Goal: Transaction & Acquisition: Book appointment/travel/reservation

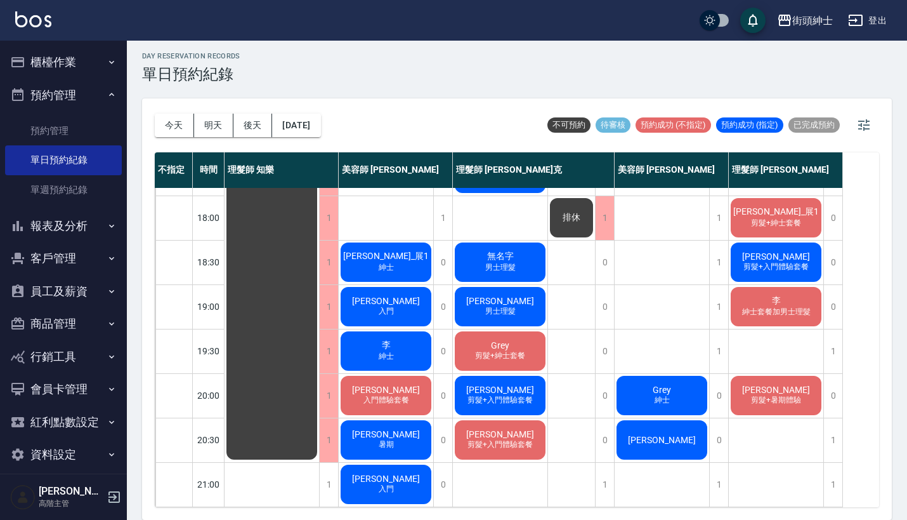
scroll to position [3, 0]
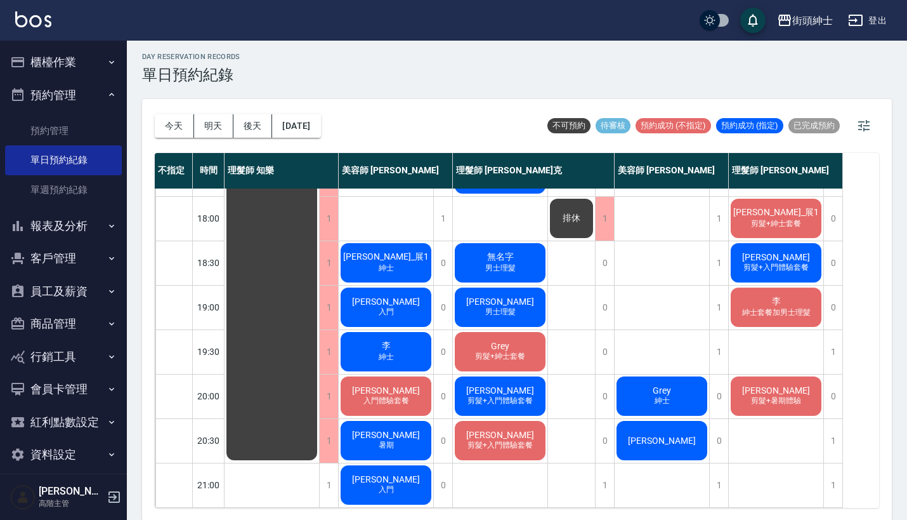
click at [208, 124] on button "明天" at bounding box center [213, 125] width 39 height 23
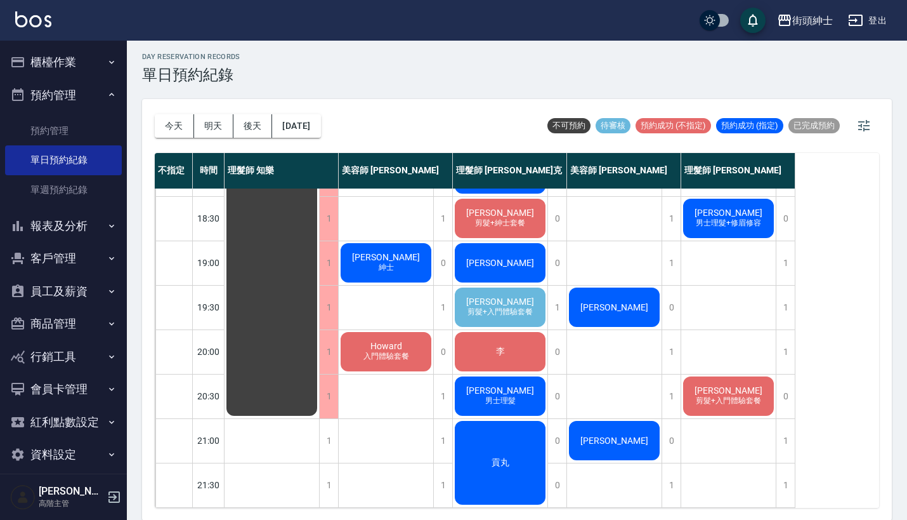
scroll to position [669, 0]
click at [539, 289] on div "[PERSON_NAME] 剪髮+入門體驗套餐" at bounding box center [500, 307] width 95 height 43
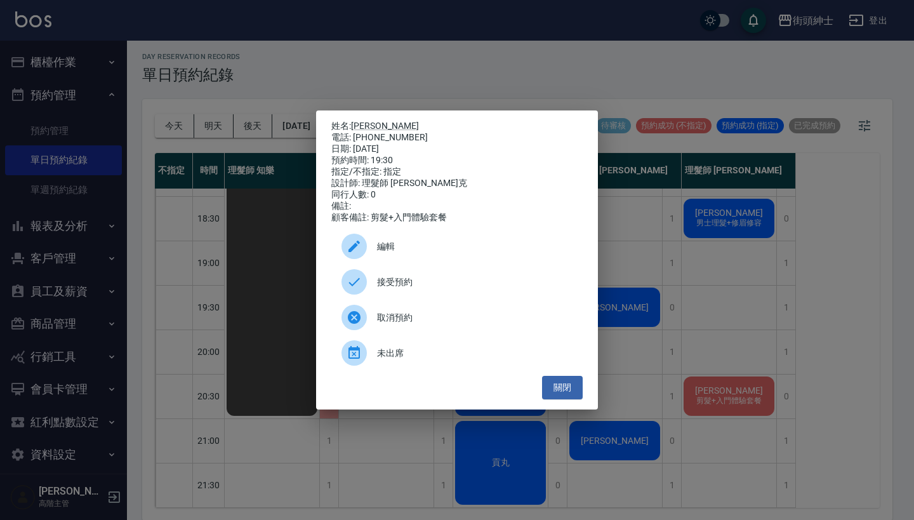
click at [455, 289] on span "接受預約" at bounding box center [474, 281] width 195 height 13
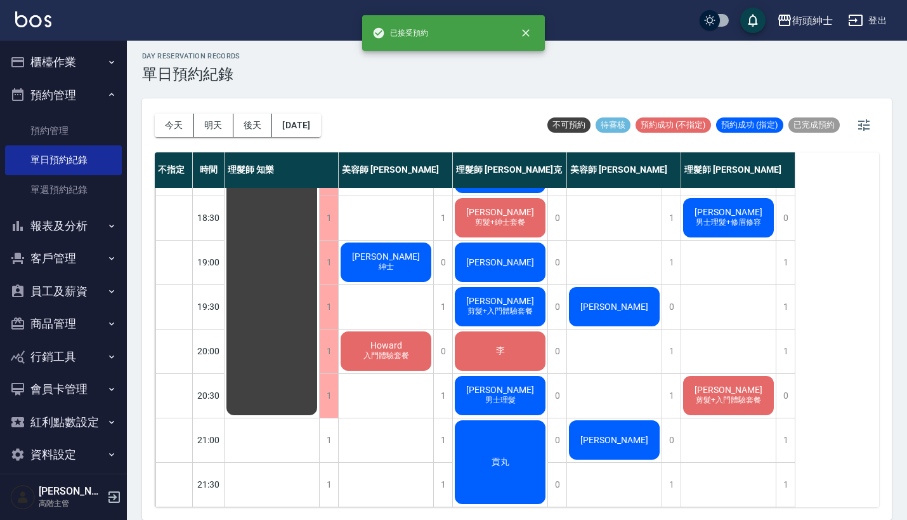
scroll to position [3, 0]
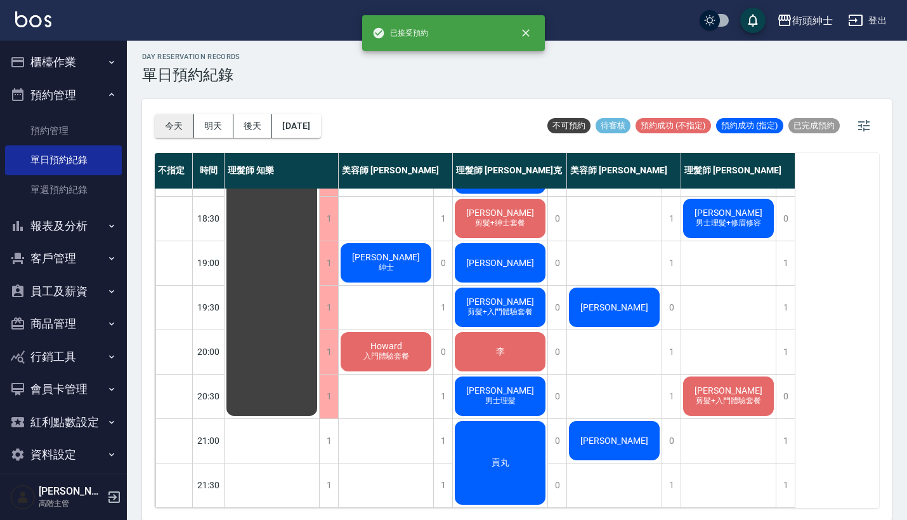
click at [172, 128] on button "今天" at bounding box center [174, 125] width 39 height 23
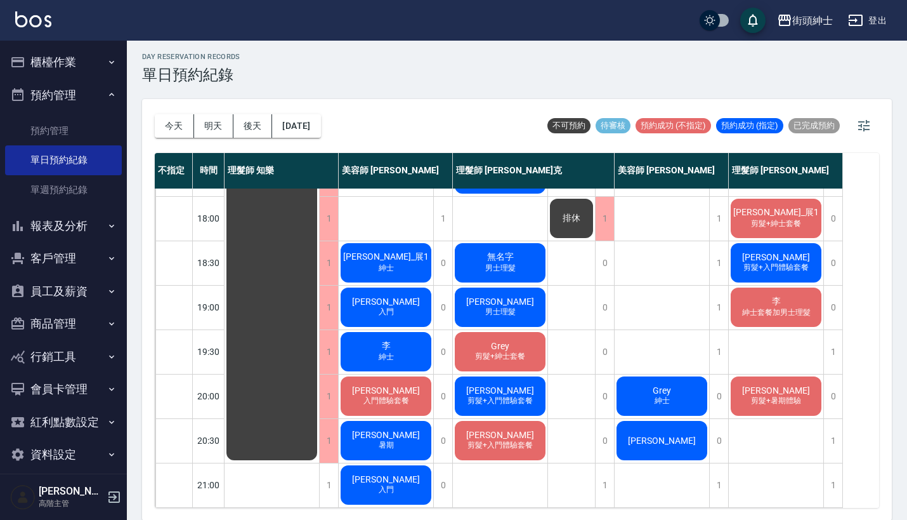
scroll to position [624, 0]
click at [203, 131] on button "明天" at bounding box center [213, 125] width 39 height 23
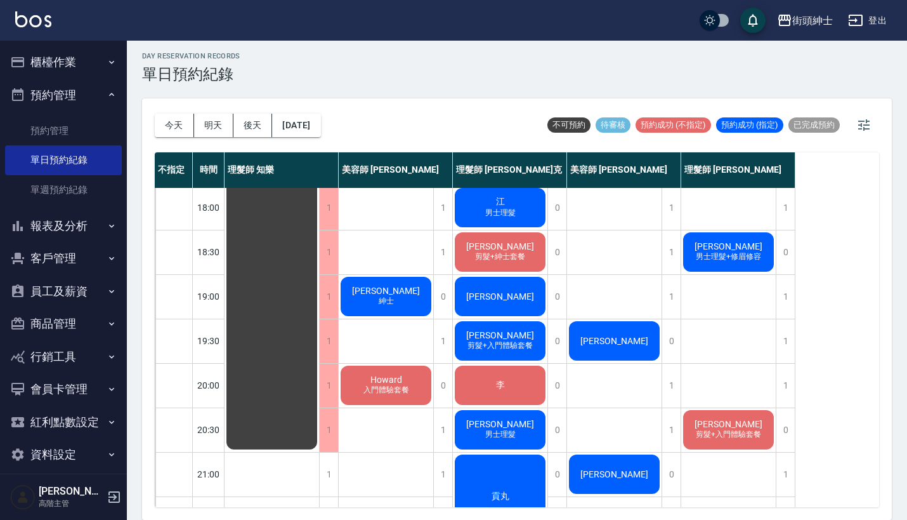
scroll to position [3, 0]
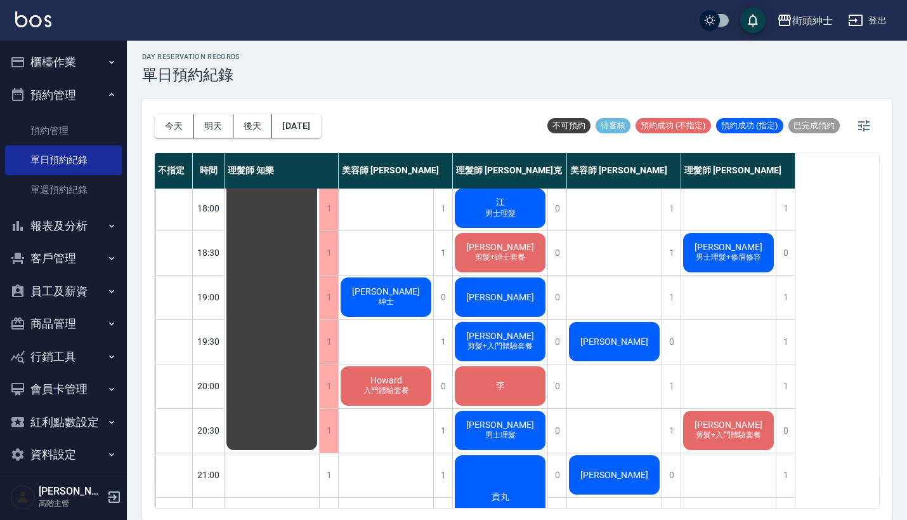
click at [501, 341] on span "[PERSON_NAME]" at bounding box center [500, 336] width 73 height 10
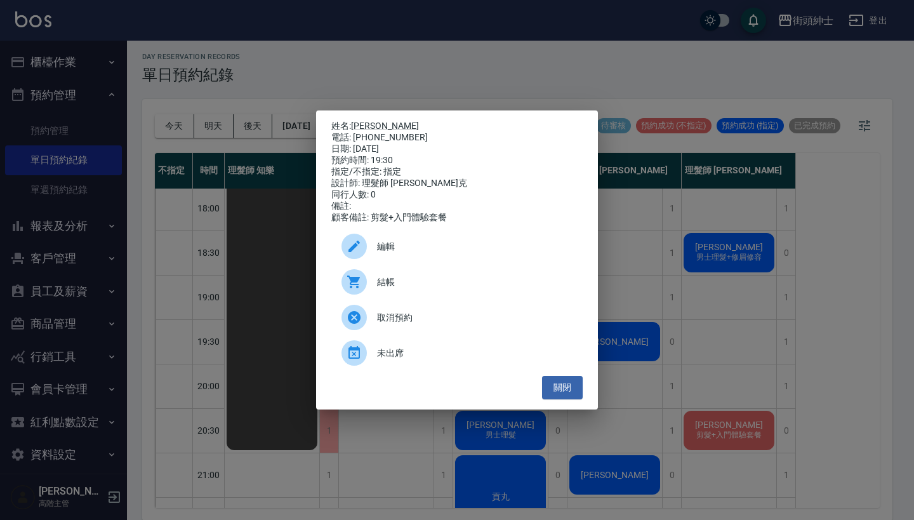
click at [647, 318] on div "姓名: [PERSON_NAME] 電話: [PHONE_NUMBER] 日期: [DATE] 預約時間: 19:30 指定/不指定: 指定 設計師: 理髮師…" at bounding box center [457, 260] width 914 height 520
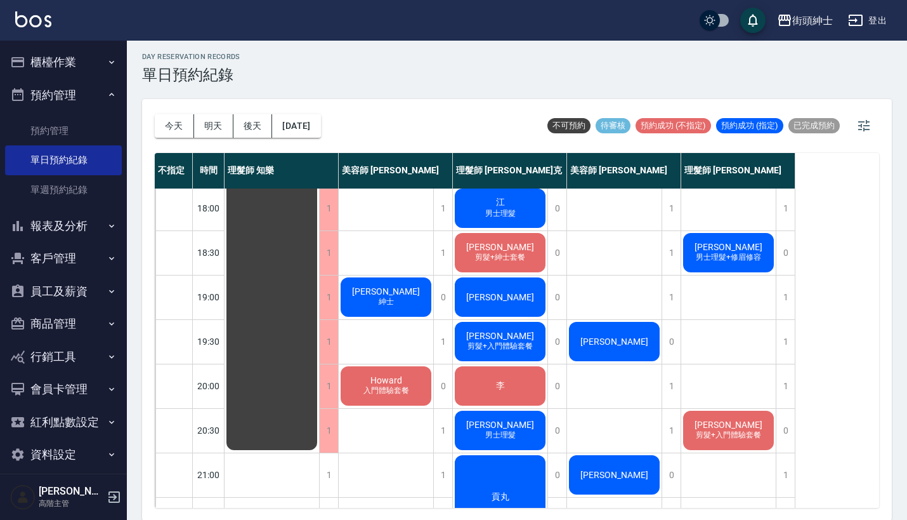
click at [501, 343] on span "剪髮+入門體驗套餐" at bounding box center [500, 346] width 70 height 11
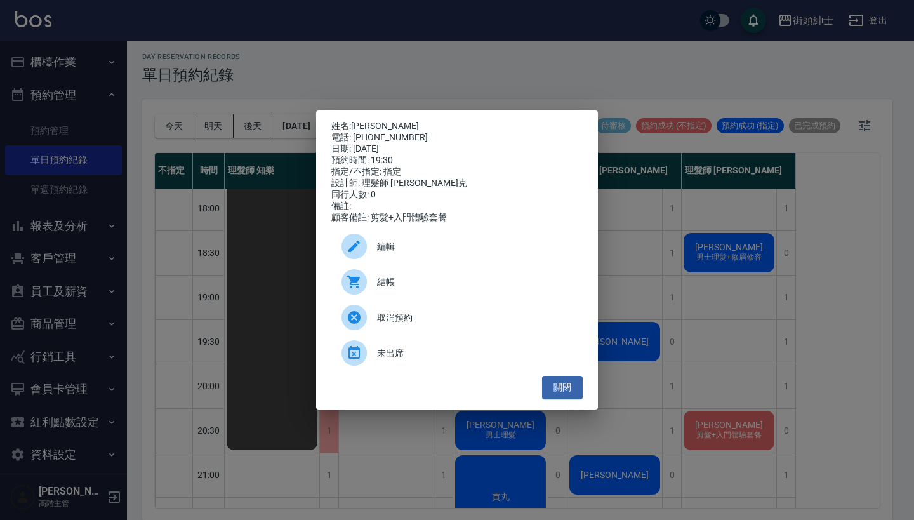
drag, startPoint x: 406, startPoint y: 135, endPoint x: 356, endPoint y: 123, distance: 51.4
click at [356, 123] on div "姓名: [PERSON_NAME] 電話: [PHONE_NUMBER] 日期: [DATE] 預約時間: 19:30 指定/不指定: 指定 設計師: 理髮師…" at bounding box center [456, 172] width 251 height 103
copy div "姓名: [PERSON_NAME] 電話: [PHONE_NUMBER]"
click at [499, 72] on div "姓名: [PERSON_NAME] 電話: [PHONE_NUMBER] 日期: [DATE] 預約時間: 19:30 指定/不指定: 指定 設計師: 理髮師…" at bounding box center [457, 260] width 914 height 520
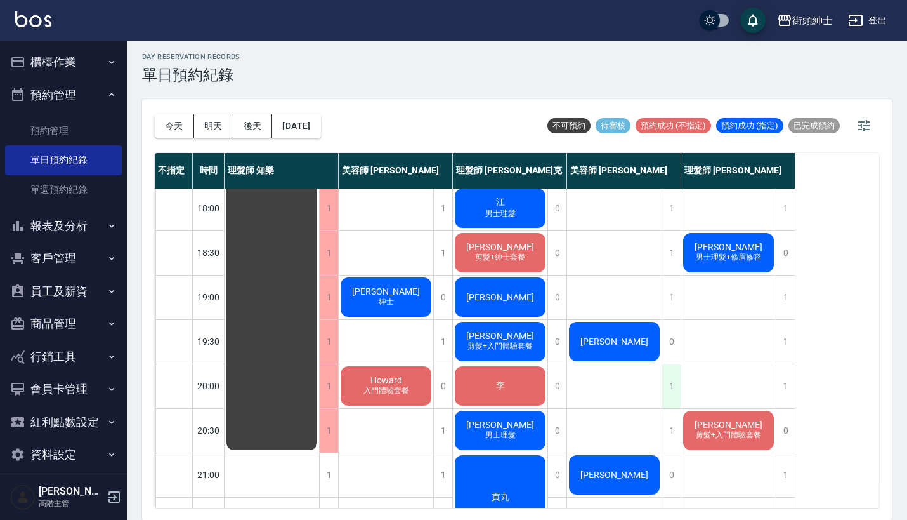
click at [673, 383] on div "1" at bounding box center [671, 386] width 19 height 44
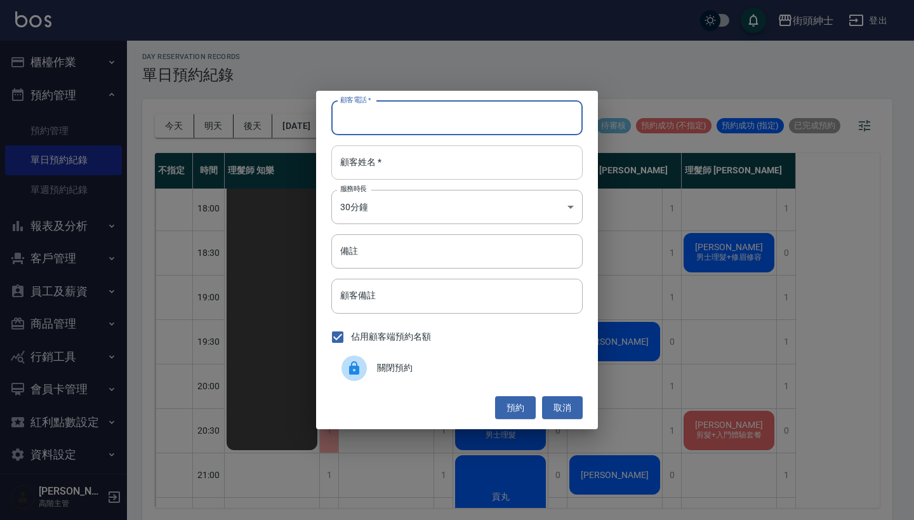
paste input "[PERSON_NAME] 電話: [PHONE_NUMBER]"
type input "[PERSON_NAME] 電話: [PHONE_NUMBER]"
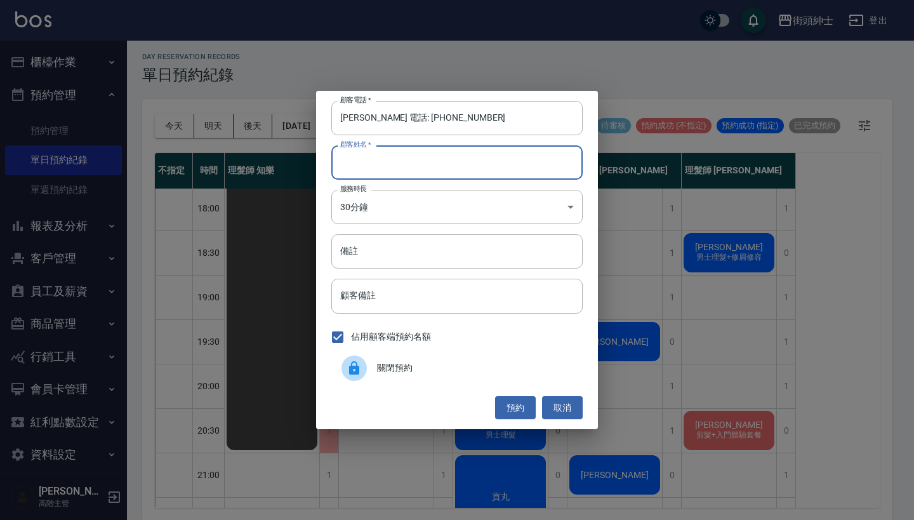
paste input "[PERSON_NAME] 電話: [PHONE_NUMBER]"
type input "[PERSON_NAME] 電話: [PHONE_NUMBER]"
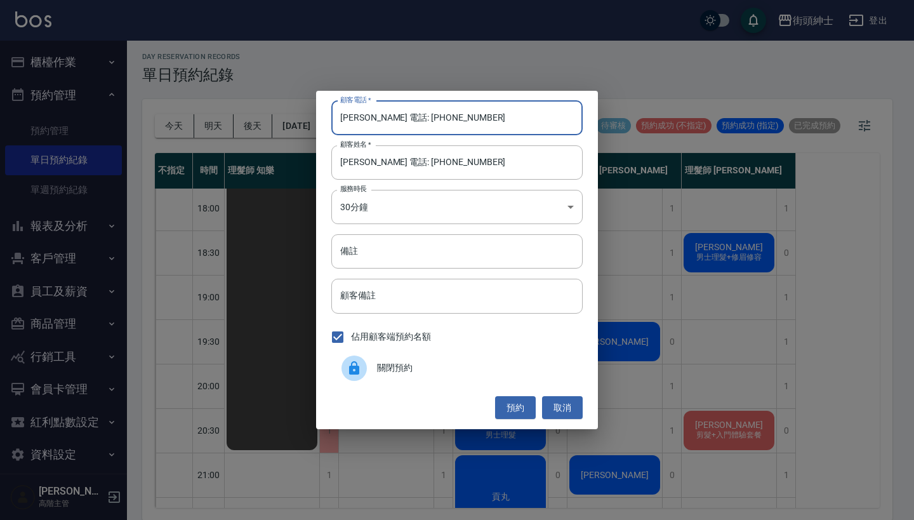
drag, startPoint x: 390, startPoint y: 119, endPoint x: 303, endPoint y: 119, distance: 86.9
click at [303, 119] on div "顧客電話   * [PERSON_NAME] 電話: [PHONE_NUMBER] 顧客電話   * 顧客姓名   * [PERSON_NAME] 電話: […" at bounding box center [457, 260] width 914 height 520
type input "0975797115"
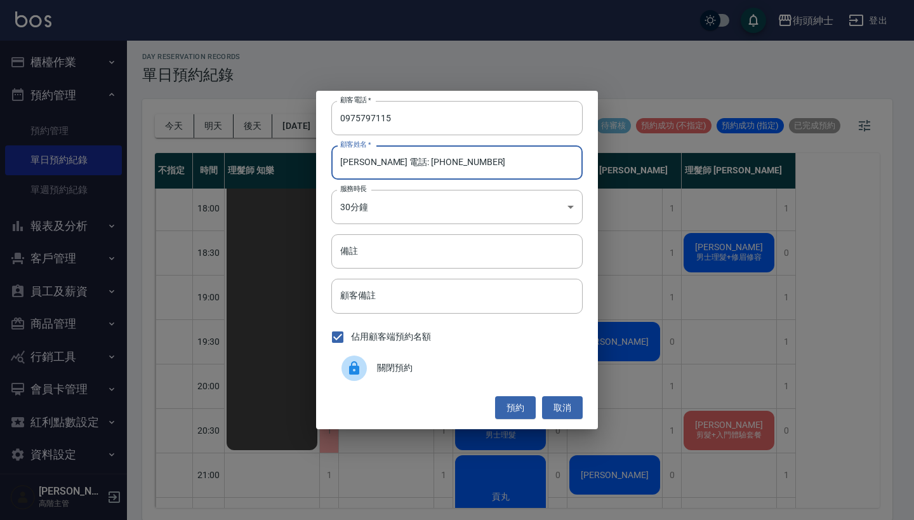
drag, startPoint x: 470, startPoint y: 171, endPoint x: 365, endPoint y: 163, distance: 105.6
click at [365, 163] on input "[PERSON_NAME] 電話: [PHONE_NUMBER]" at bounding box center [456, 162] width 251 height 34
type input "[PERSON_NAME]"
click at [520, 414] on button "預約" at bounding box center [515, 407] width 41 height 23
